Goal: Obtain resource: Download file/media

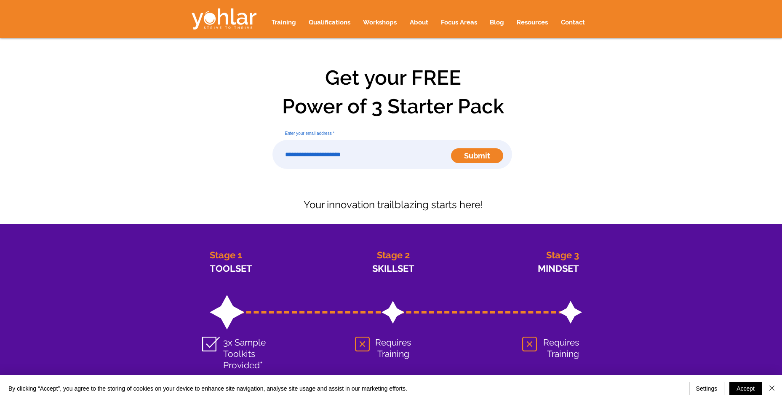
click at [404, 150] on input "Enter your email address" at bounding box center [393, 154] width 240 height 29
type input "**********"
click at [451, 148] on button "Submit" at bounding box center [477, 155] width 52 height 15
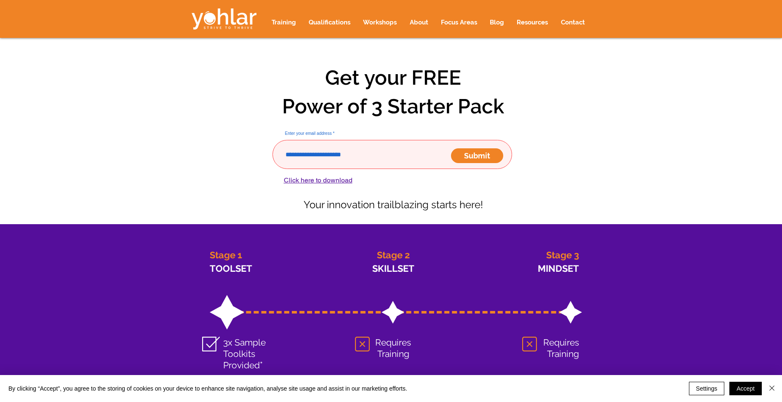
click at [334, 182] on span "Click here to download" at bounding box center [318, 180] width 69 height 8
click at [331, 182] on span "Click here to download" at bounding box center [318, 180] width 69 height 8
click at [303, 178] on span "Click here to download" at bounding box center [318, 180] width 69 height 8
click at [298, 186] on form "Enter your email address Submit Click here to download" at bounding box center [393, 155] width 267 height 70
click at [297, 180] on span "Click here to download" at bounding box center [318, 180] width 69 height 8
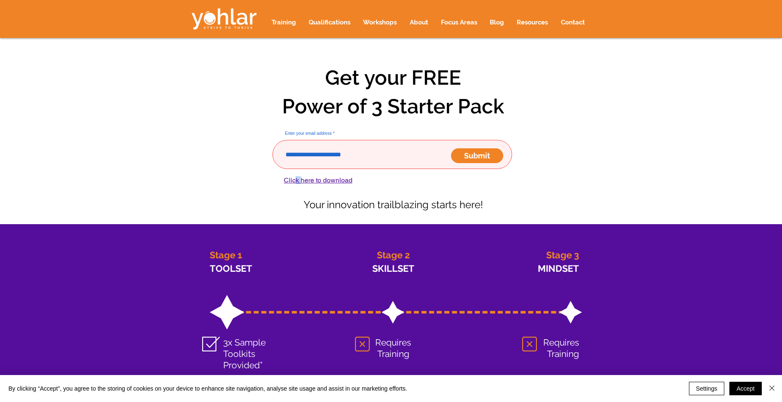
click at [295, 181] on span "Click here to download" at bounding box center [318, 180] width 69 height 8
click at [280, 179] on form "Enter your email address Submit Click here to download" at bounding box center [393, 155] width 267 height 70
click at [281, 179] on form "Enter your email address Submit Click here to download" at bounding box center [393, 155] width 267 height 70
click at [284, 179] on span "Click here to download" at bounding box center [318, 180] width 69 height 8
